Goal: Task Accomplishment & Management: Manage account settings

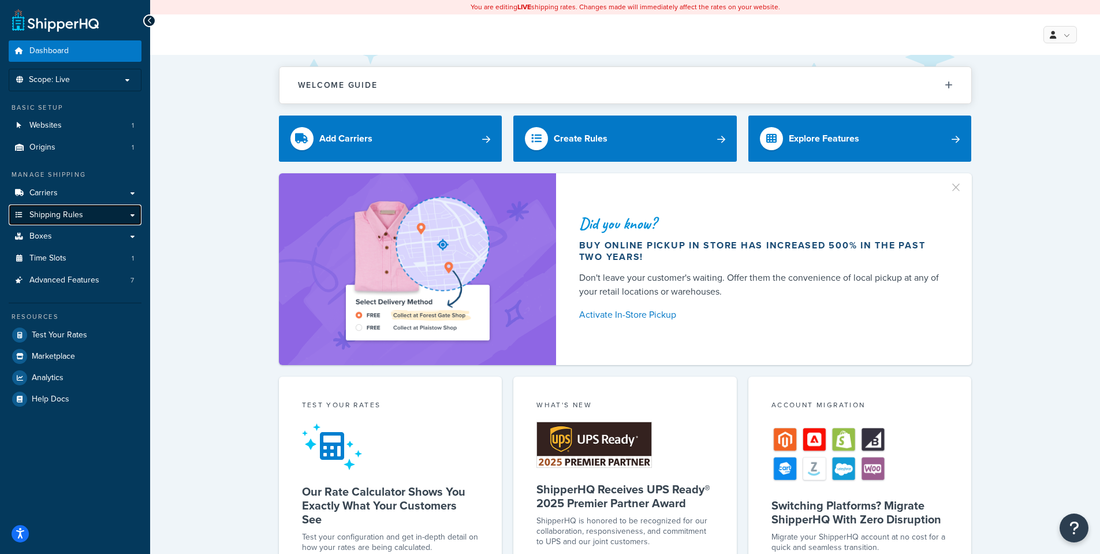
click at [63, 214] on span "Shipping Rules" at bounding box center [56, 215] width 54 height 10
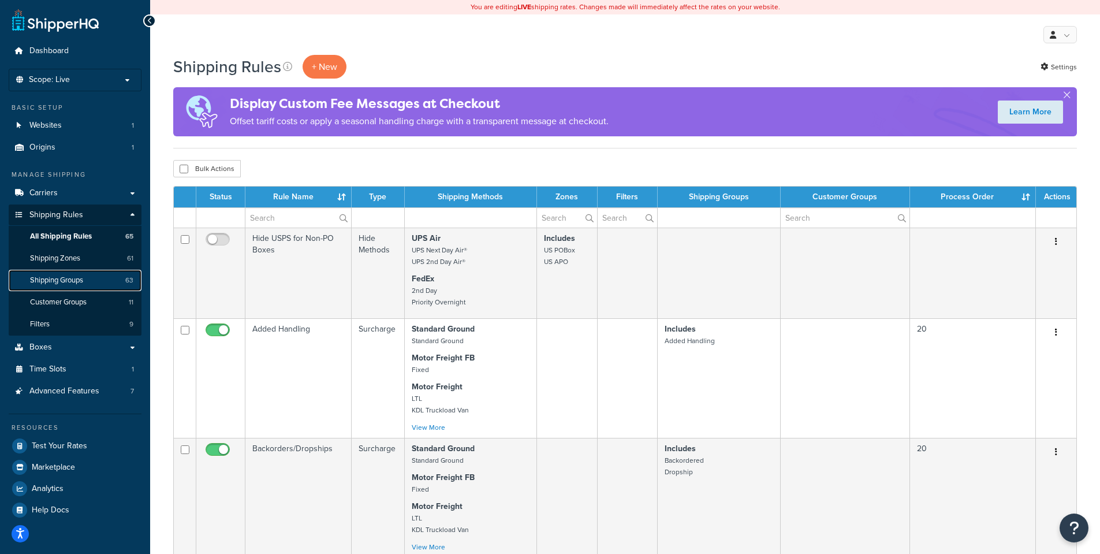
click at [63, 288] on link "Shipping Groups 63" at bounding box center [75, 280] width 133 height 21
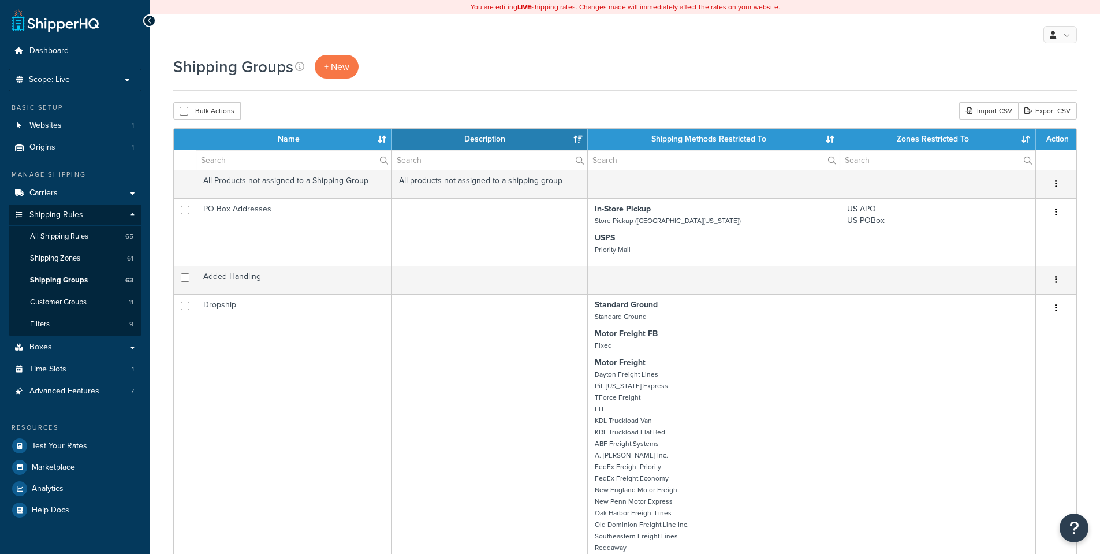
select select "15"
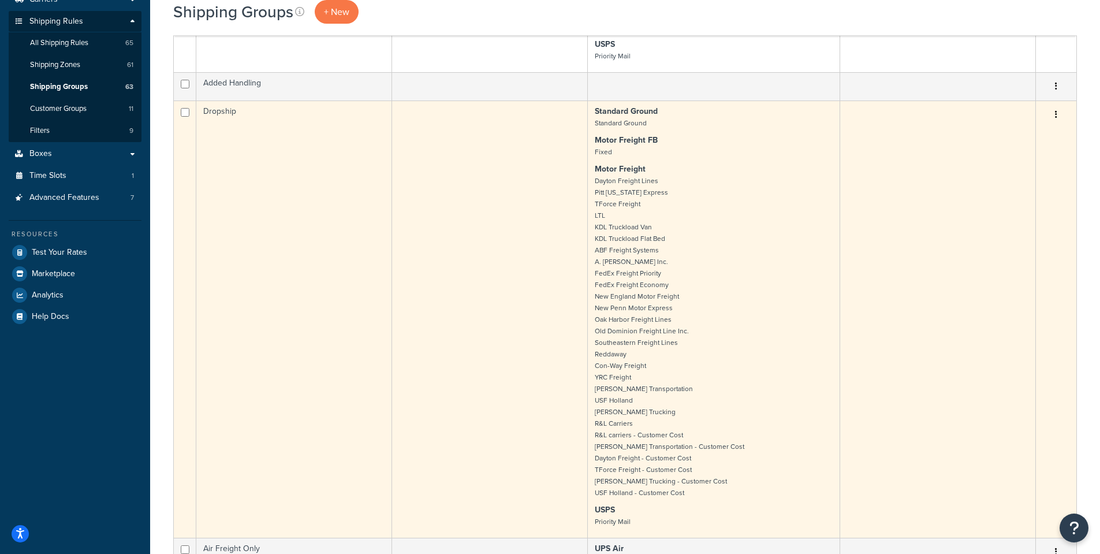
scroll to position [173, 0]
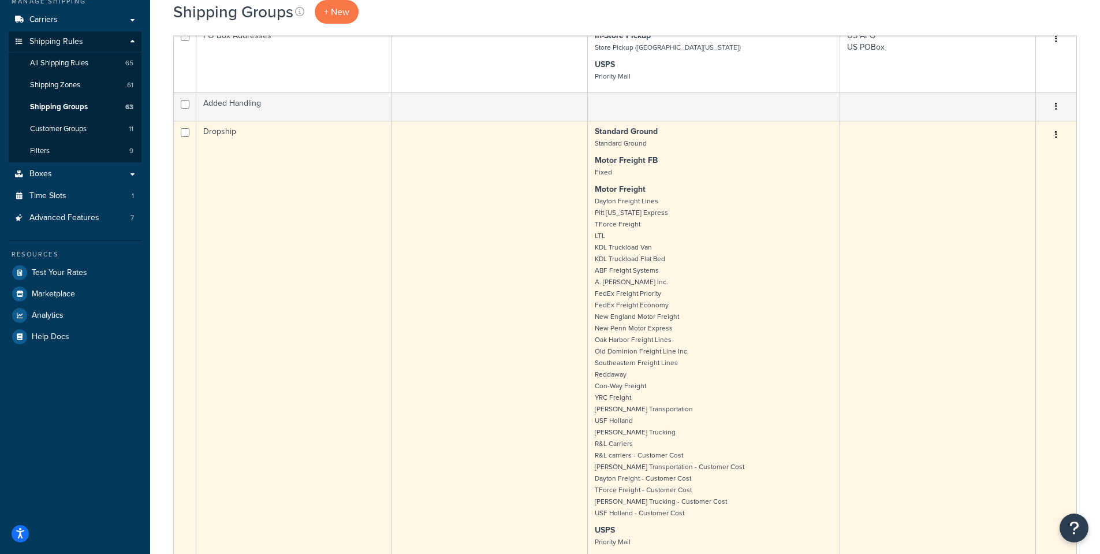
click at [217, 131] on td "Dropship" at bounding box center [294, 339] width 196 height 437
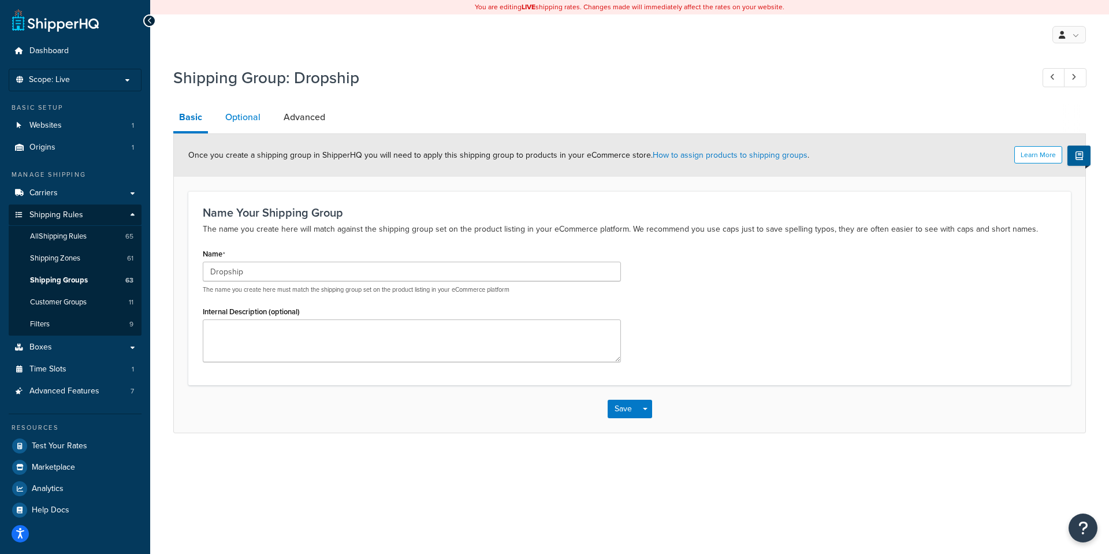
click at [226, 118] on link "Optional" at bounding box center [242, 117] width 47 height 28
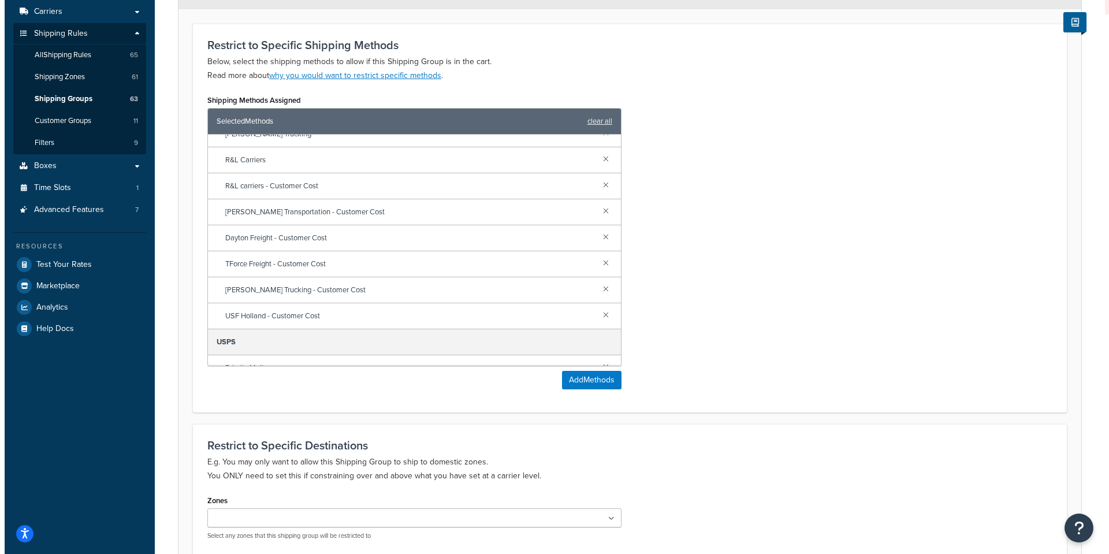
scroll to position [678, 0]
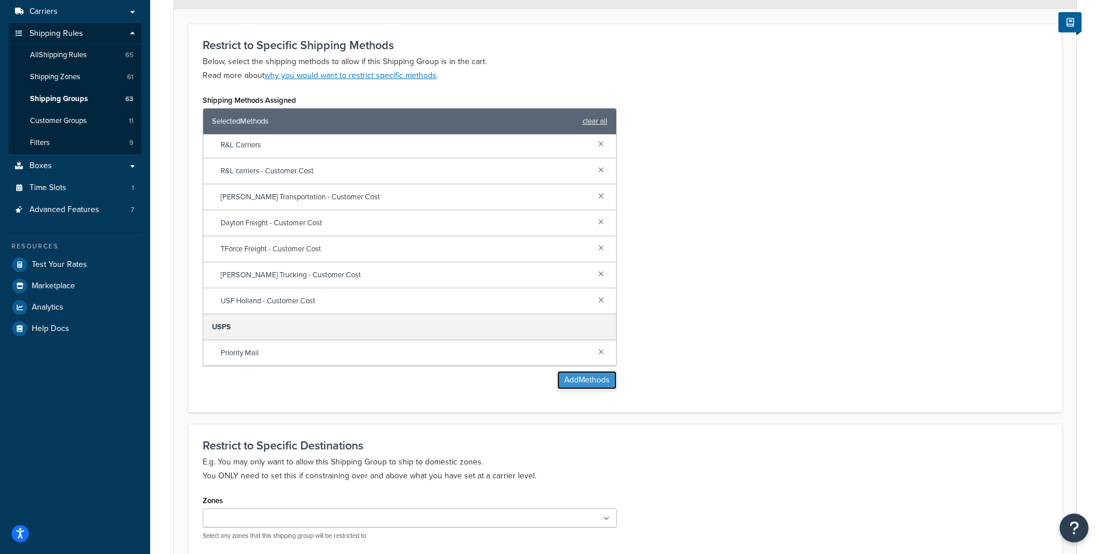
click at [578, 376] on button "Add Methods" at bounding box center [586, 380] width 59 height 18
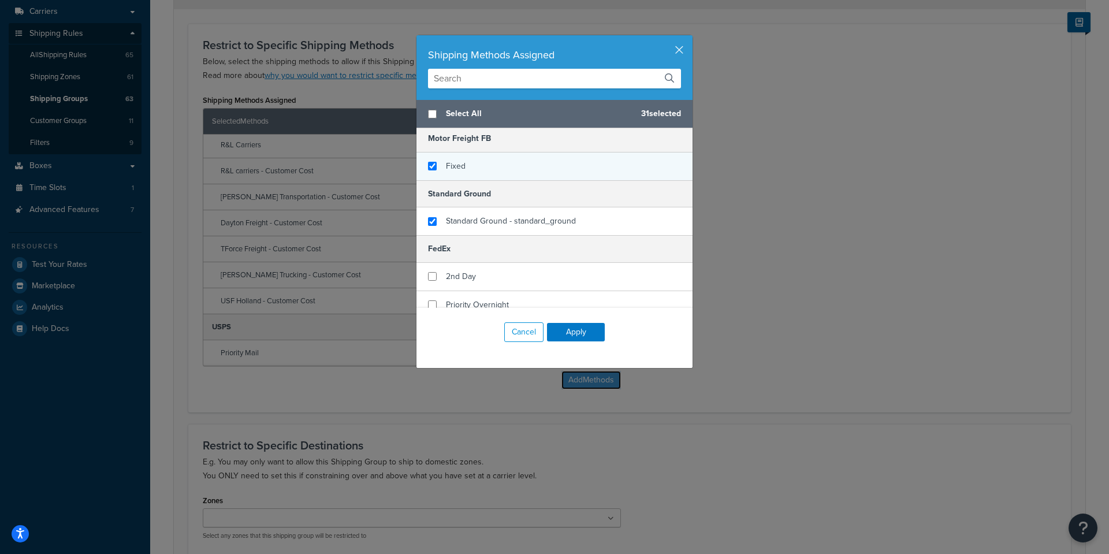
scroll to position [116, 0]
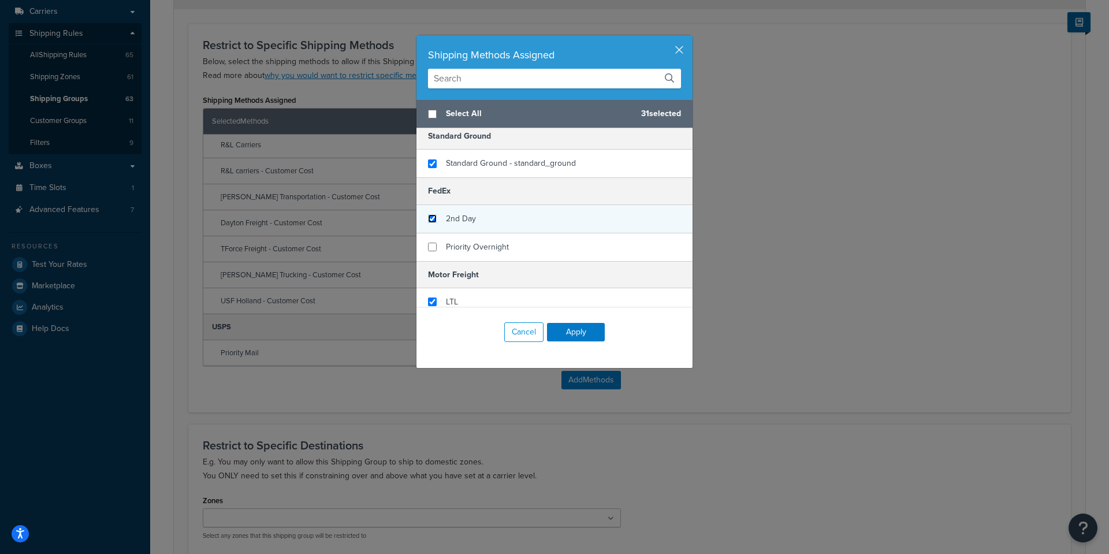
click at [428, 218] on input "checkbox" at bounding box center [432, 218] width 9 height 9
checkbox input "true"
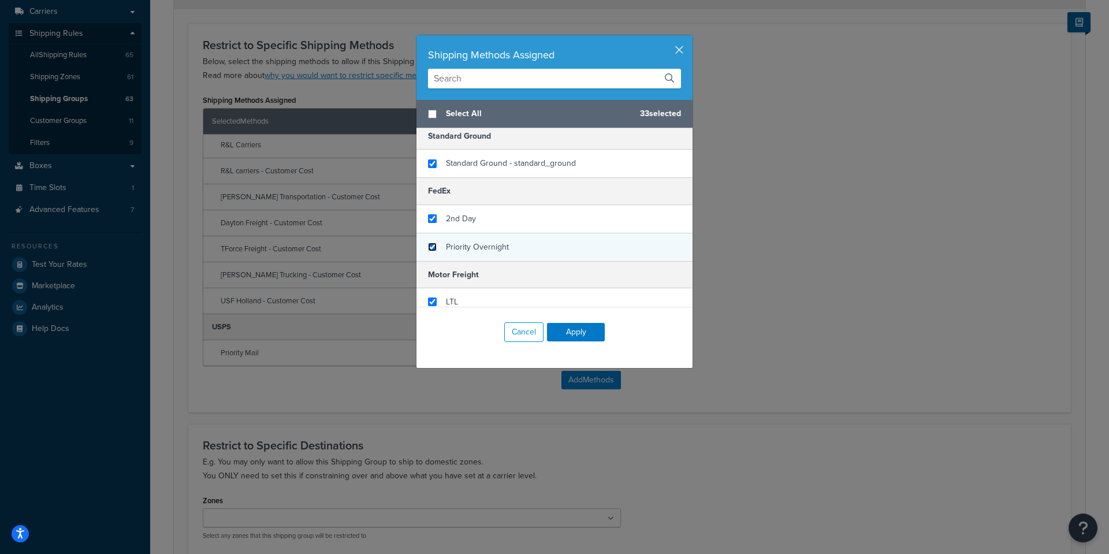
click at [428, 247] on input "checkbox" at bounding box center [432, 247] width 9 height 9
checkbox input "true"
click at [428, 218] on input "checkbox" at bounding box center [432, 218] width 9 height 9
checkbox input "false"
click at [428, 245] on input "checkbox" at bounding box center [432, 247] width 9 height 9
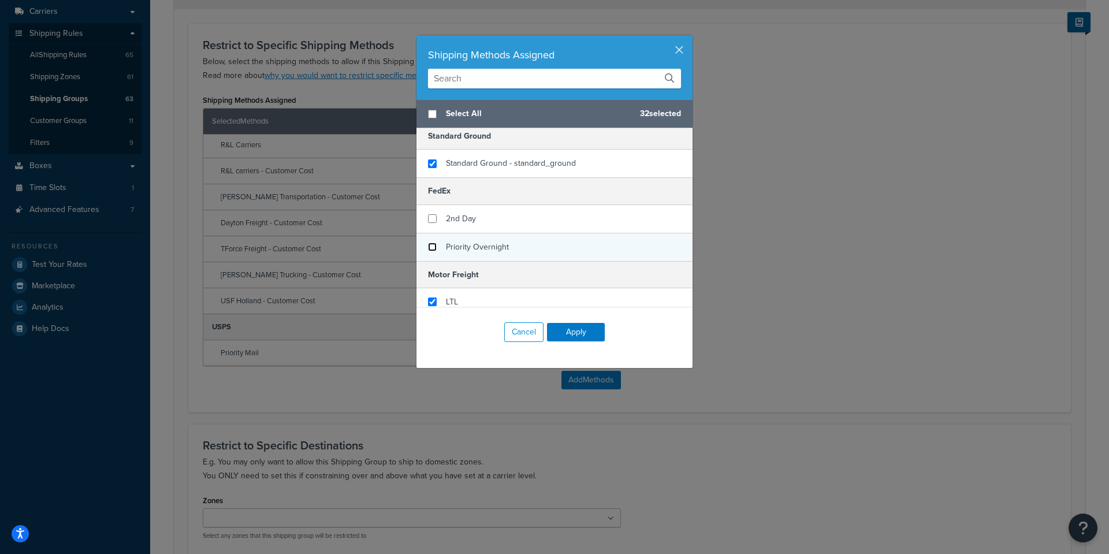
checkbox input "false"
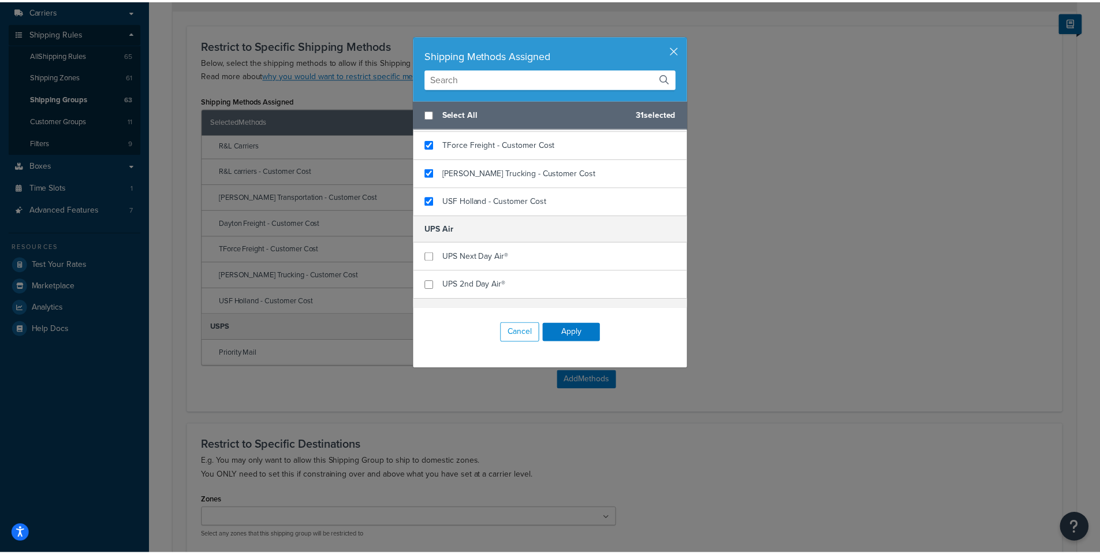
scroll to position [1026, 0]
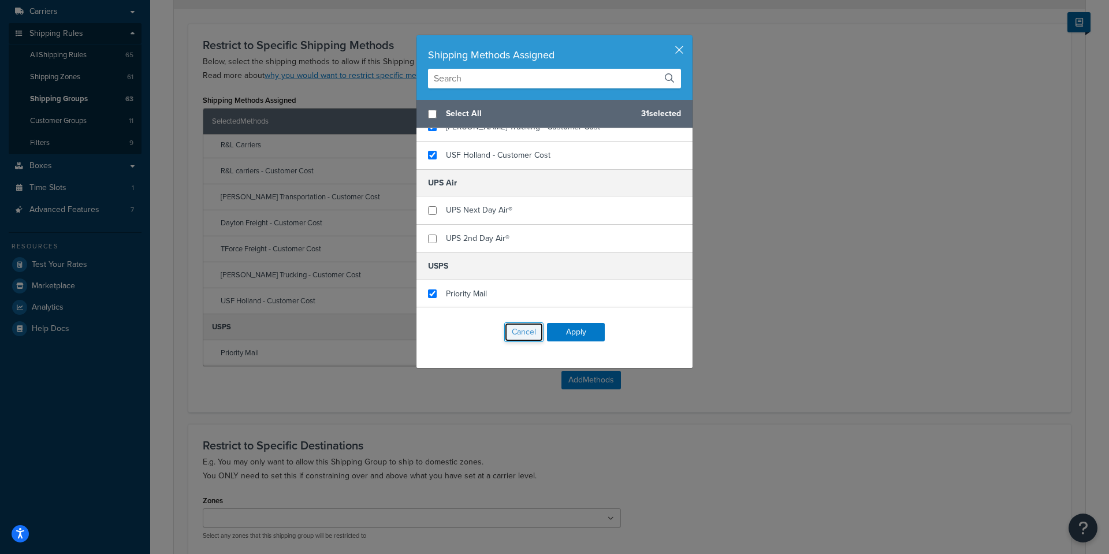
click at [520, 331] on button "Cancel" at bounding box center [523, 332] width 39 height 20
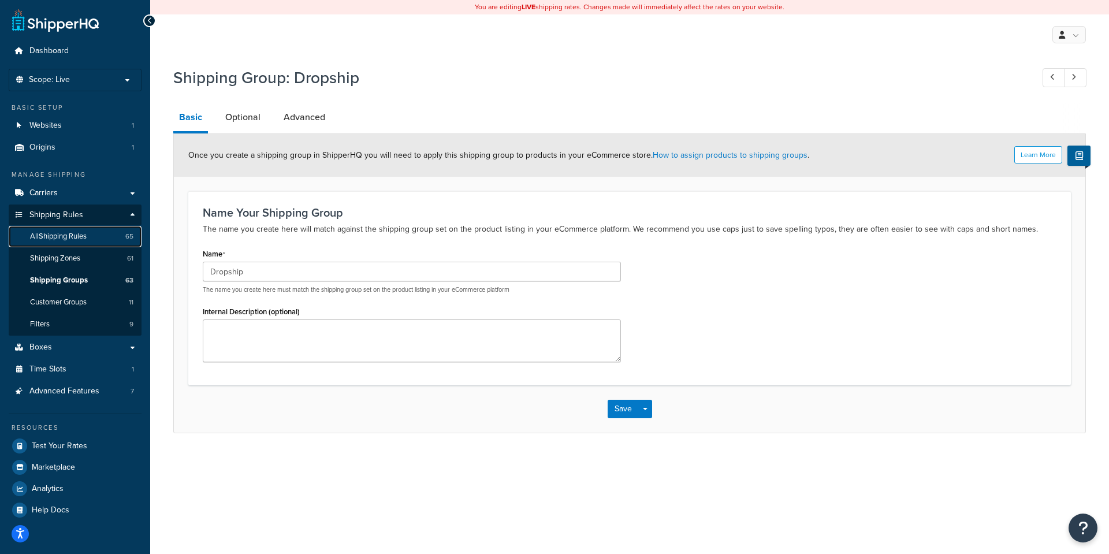
click at [68, 238] on span "All Shipping Rules" at bounding box center [58, 237] width 57 height 10
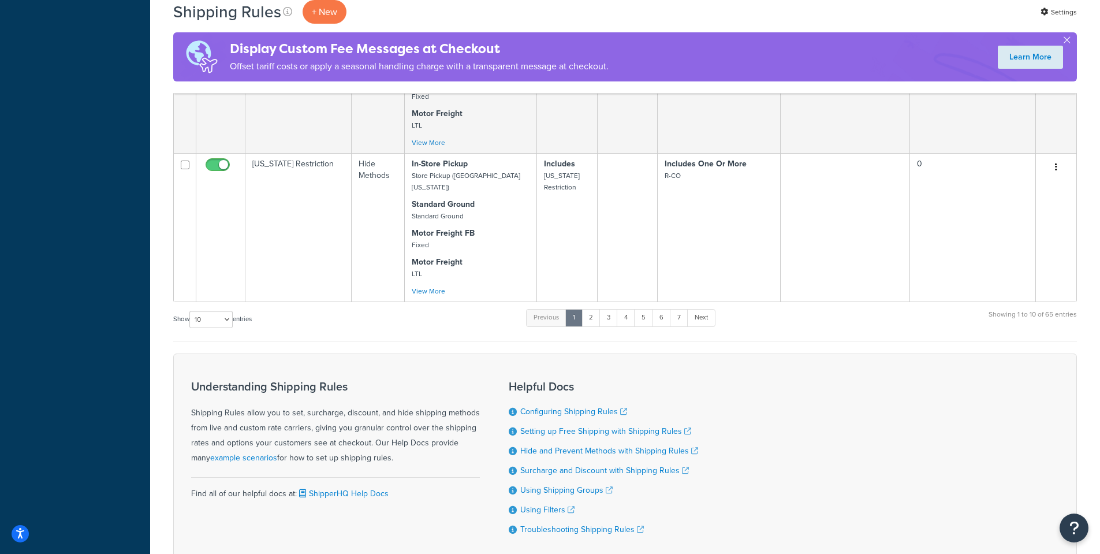
scroll to position [1290, 0]
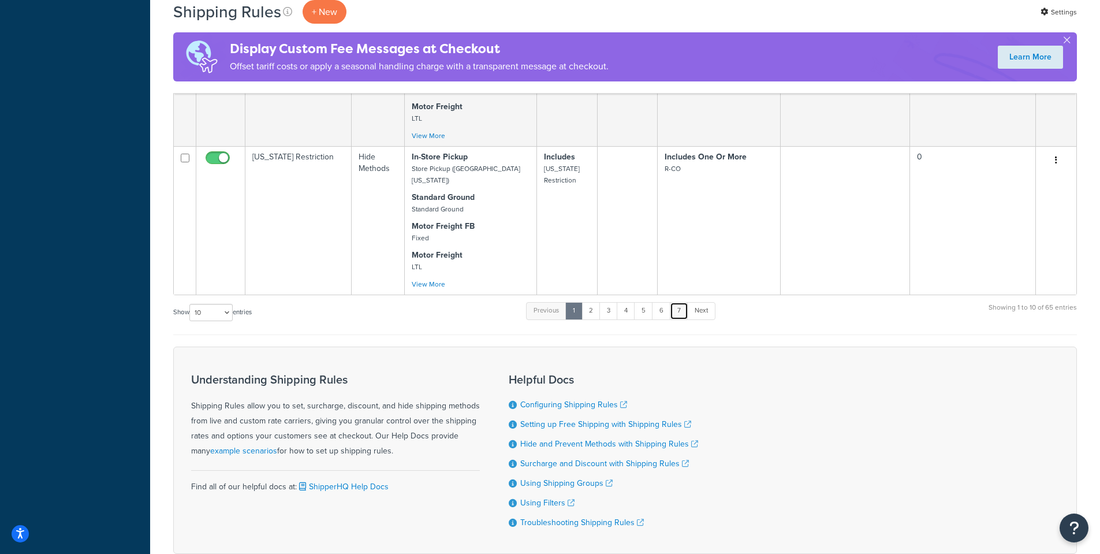
click at [679, 302] on link "7" at bounding box center [679, 310] width 18 height 17
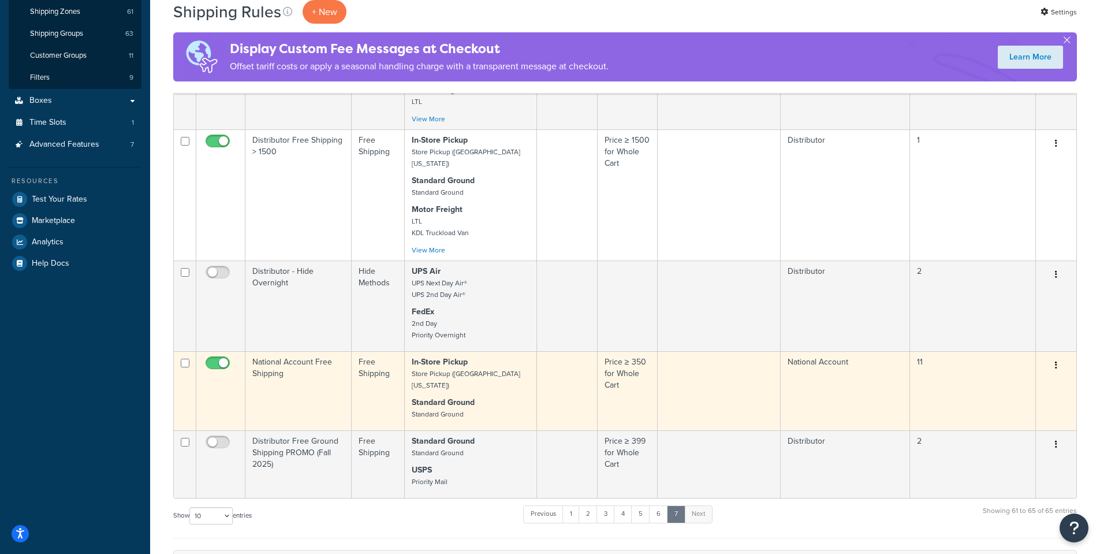
scroll to position [254, 0]
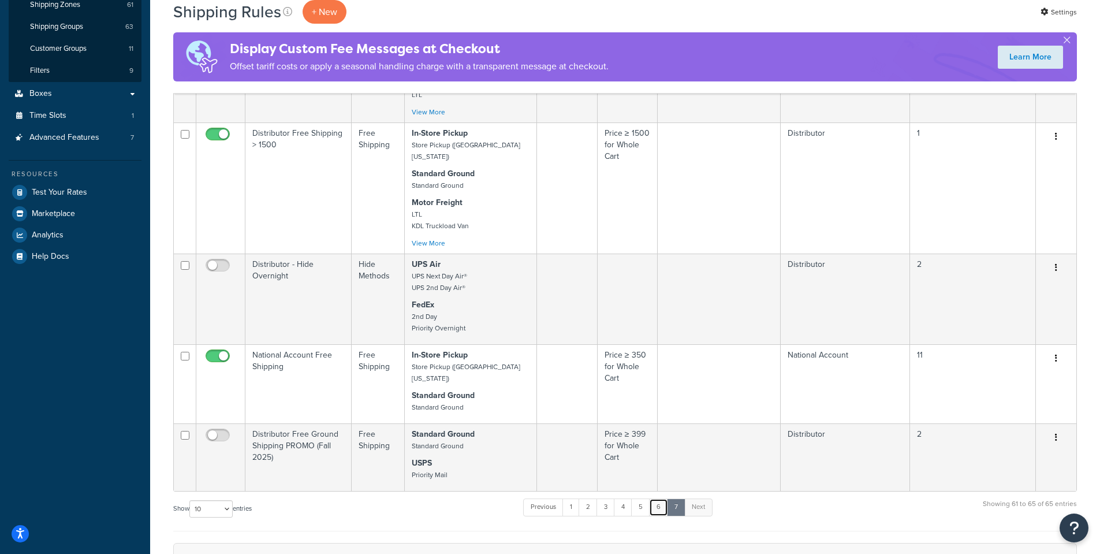
click at [664, 498] on link "6" at bounding box center [658, 506] width 19 height 17
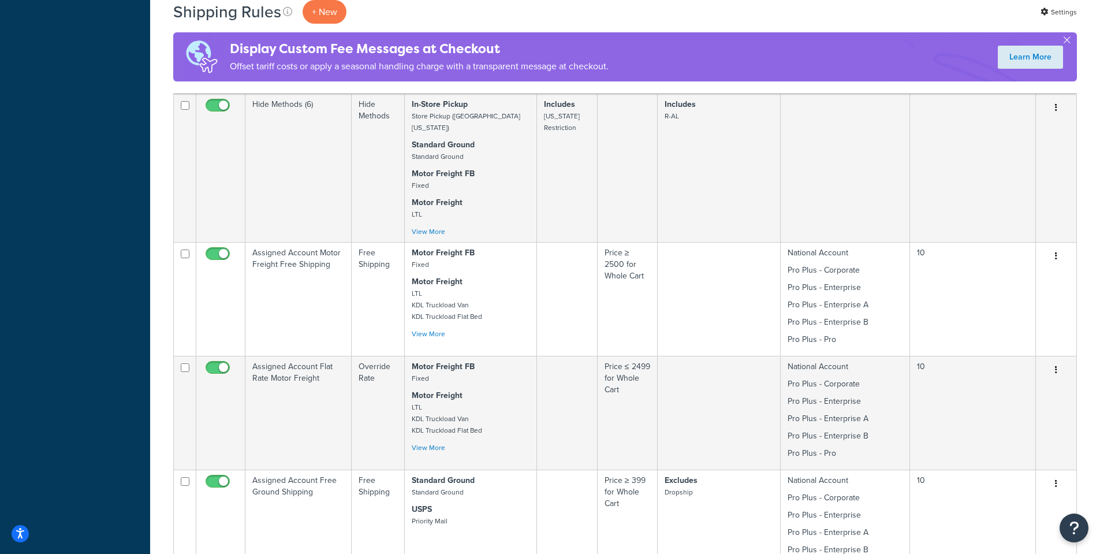
scroll to position [1035, 0]
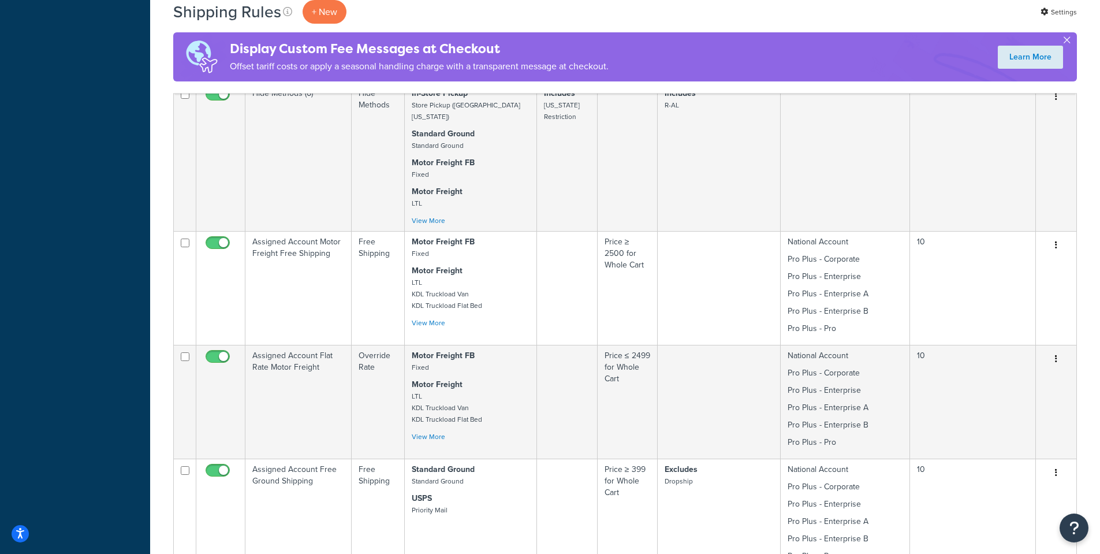
click at [1067, 41] on button "button" at bounding box center [1067, 42] width 3 height 3
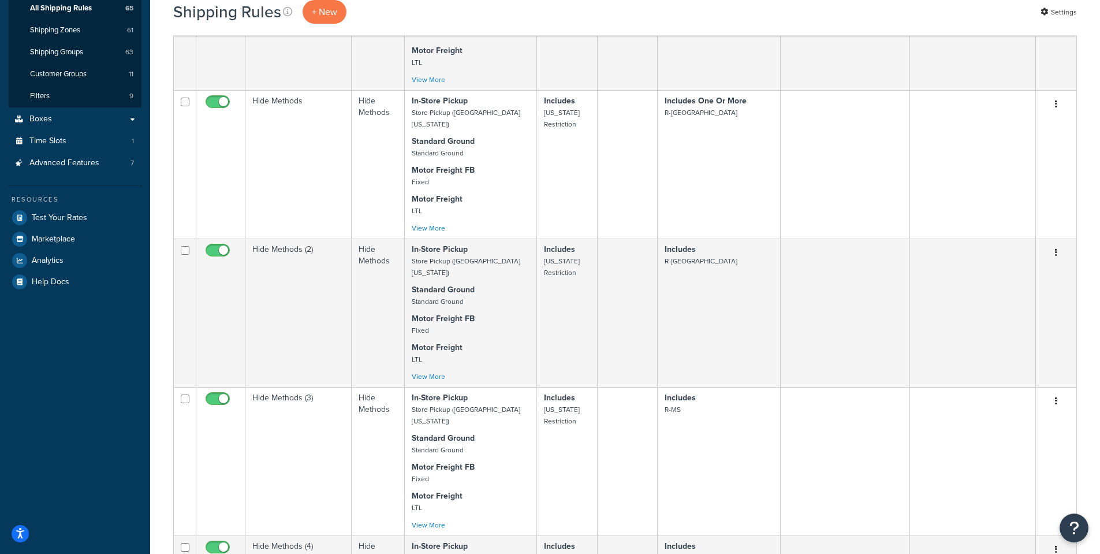
scroll to position [0, 0]
